Goal: Task Accomplishment & Management: Use online tool/utility

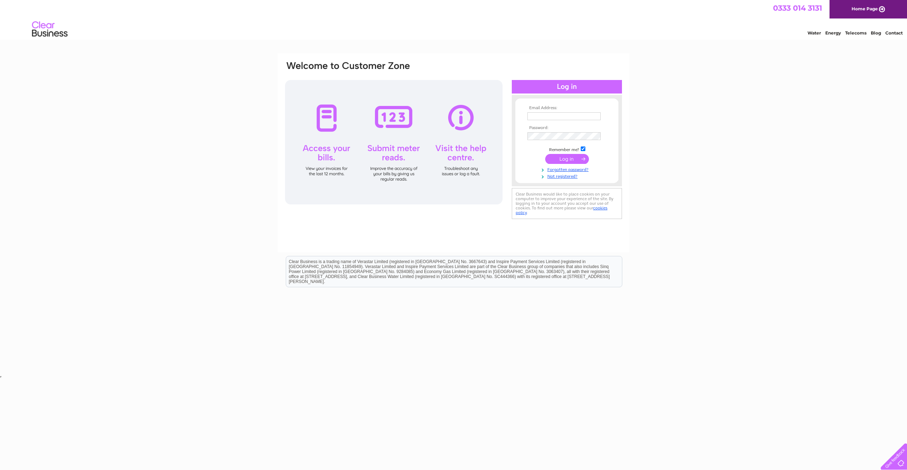
type input "AUTOTECHNICALENQUIRIES@OUTLOOK.COM"
click at [564, 159] on input "submit" at bounding box center [567, 159] width 44 height 10
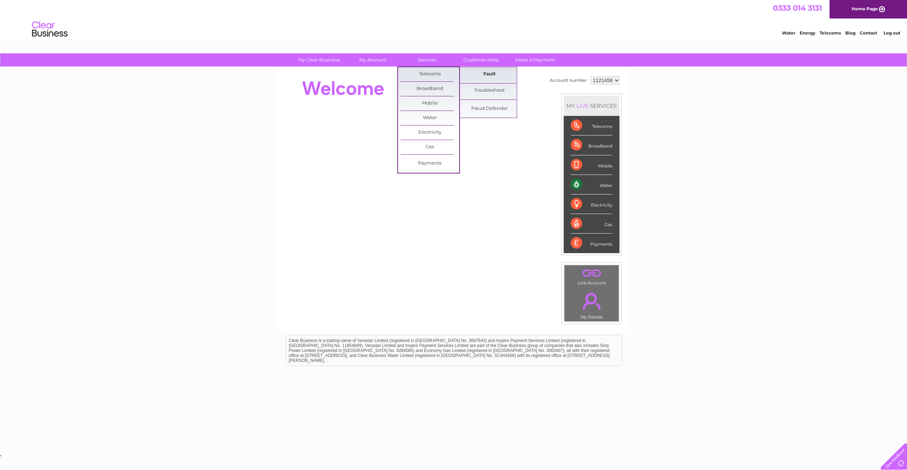
click at [489, 76] on link "Fault" at bounding box center [489, 74] width 59 height 14
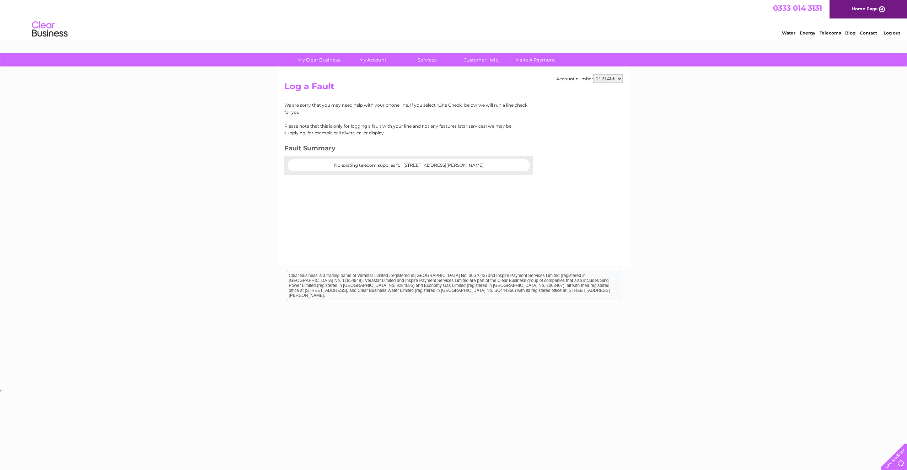
click at [349, 165] on center "No existing telecom supplies for Unit 5, 29 Bankhead Terrace, South Gyle, Edinb…" at bounding box center [408, 165] width 227 height 5
drag, startPoint x: 417, startPoint y: 164, endPoint x: 483, endPoint y: 163, distance: 66.1
click at [418, 164] on center "No existing telecom supplies for Unit 5, 29 Bankhead Terrace, South Gyle, Edinb…" at bounding box center [408, 165] width 227 height 5
click at [384, 74] on link "Bills and Payments" at bounding box center [375, 74] width 59 height 14
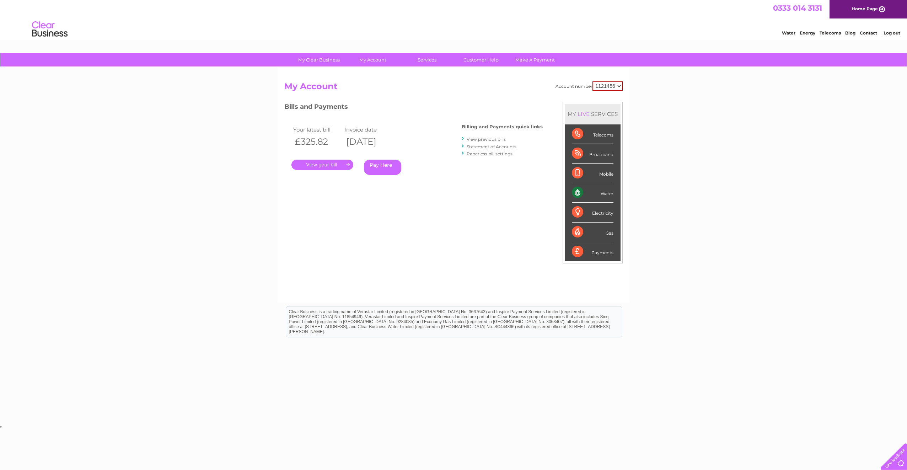
click at [334, 167] on link "." at bounding box center [322, 165] width 62 height 10
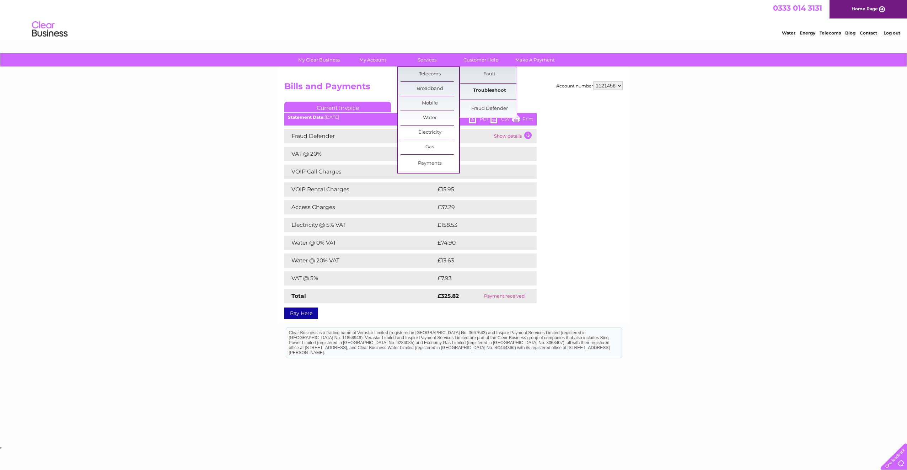
click at [479, 91] on link "Troubleshoot" at bounding box center [489, 90] width 59 height 14
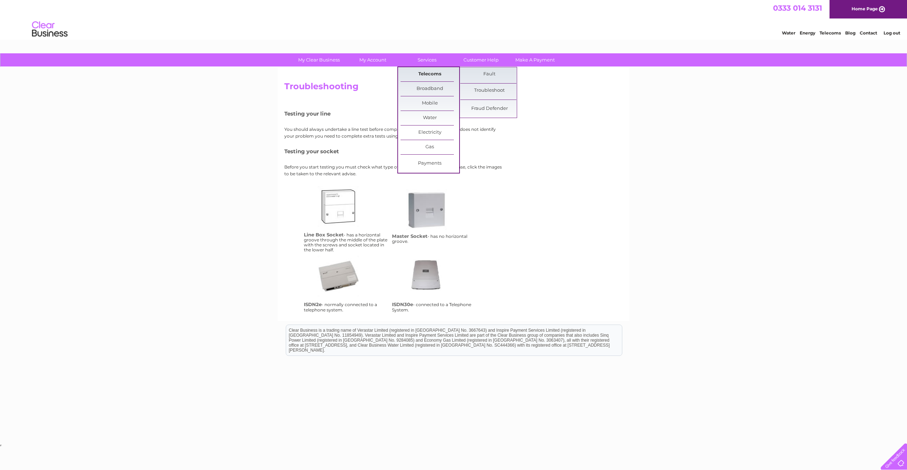
click at [430, 68] on link "Telecoms" at bounding box center [429, 74] width 59 height 14
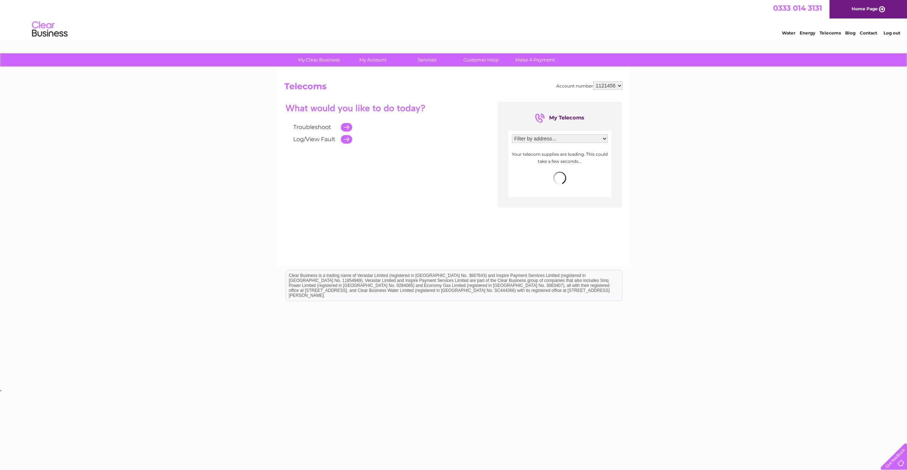
click at [314, 140] on link "Log/View Fault" at bounding box center [314, 139] width 42 height 7
click at [581, 142] on select "Filter by address... [STREET_ADDRESS][PERSON_NAME]" at bounding box center [560, 138] width 96 height 9
select select "2288489"
click at [512, 134] on select "Filter by address... [STREET_ADDRESS][PERSON_NAME]" at bounding box center [560, 138] width 96 height 9
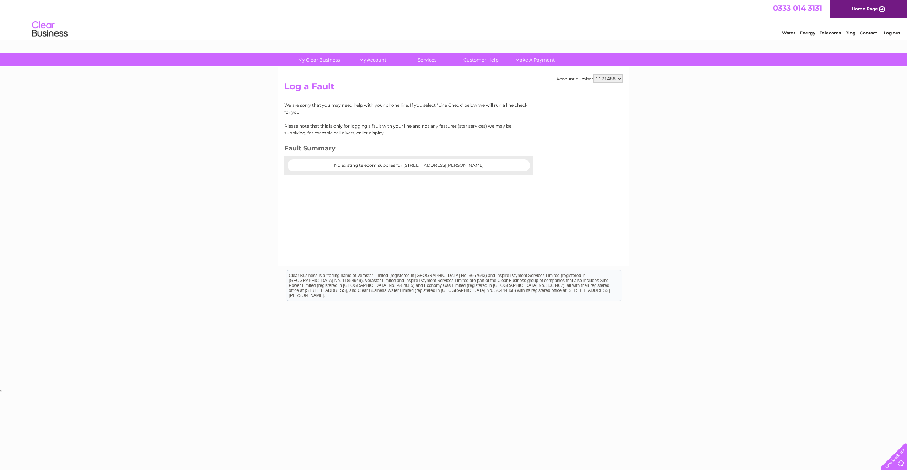
click at [503, 163] on center "No existing telecom supplies for [STREET_ADDRESS][PERSON_NAME]" at bounding box center [408, 165] width 227 height 5
